Goal: Find specific page/section: Find specific page/section

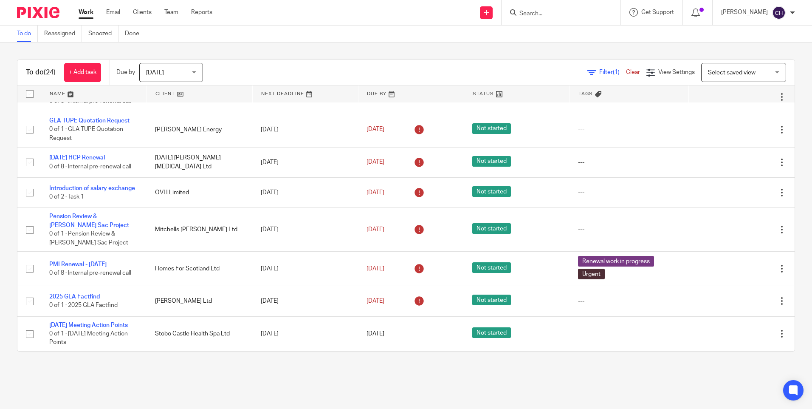
scroll to position [614, 0]
click at [540, 11] on input "Search" at bounding box center [557, 14] width 76 height 8
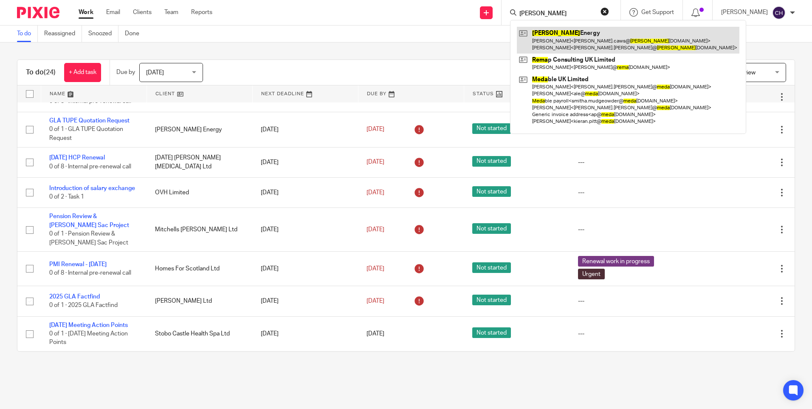
type input "[PERSON_NAME]"
click at [540, 41] on link at bounding box center [628, 40] width 223 height 26
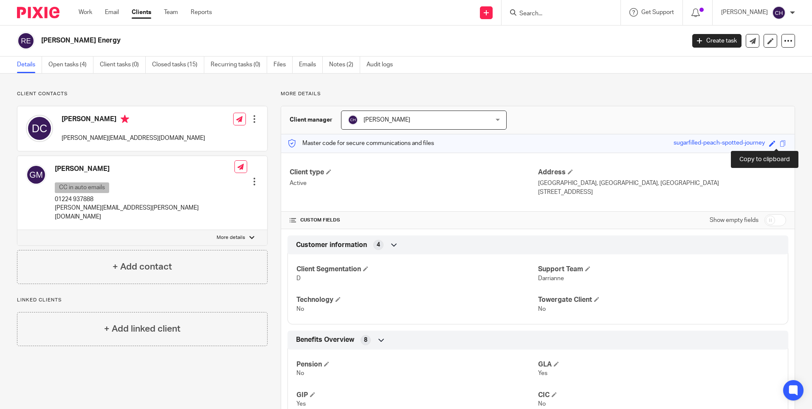
click at [780, 142] on span at bounding box center [783, 143] width 6 height 6
